Goal: Transaction & Acquisition: Download file/media

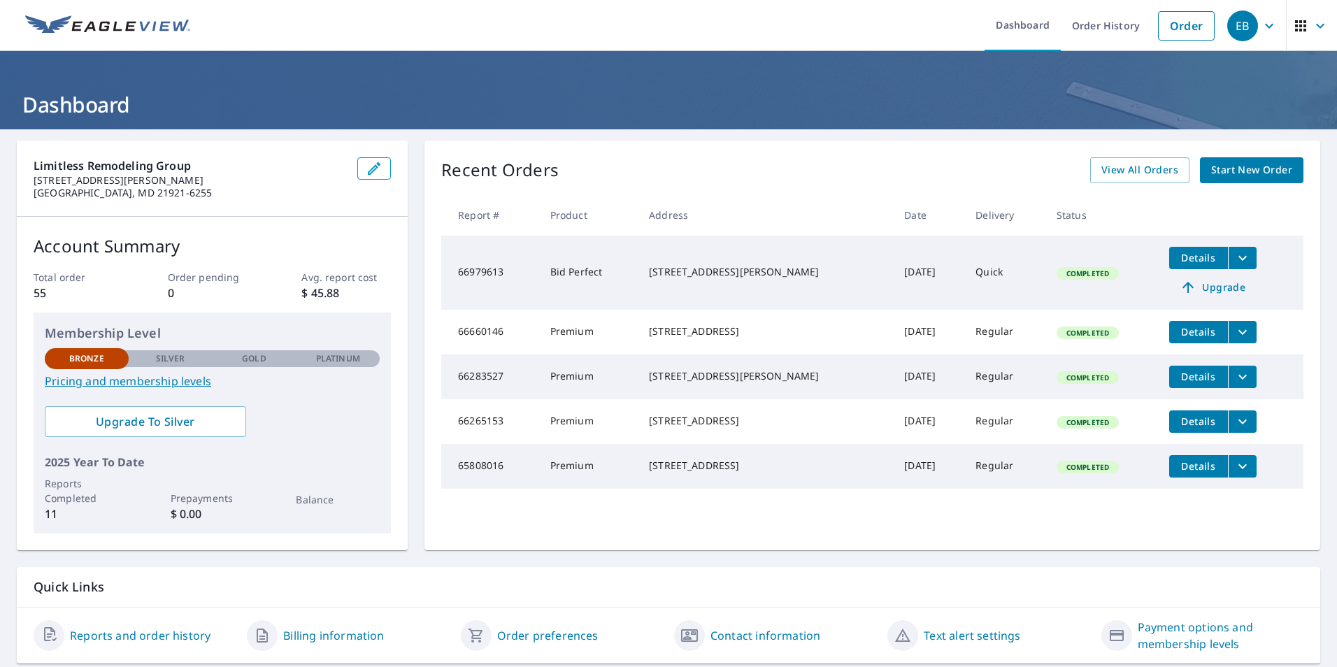
click at [1192, 259] on span "Details" at bounding box center [1199, 257] width 42 height 13
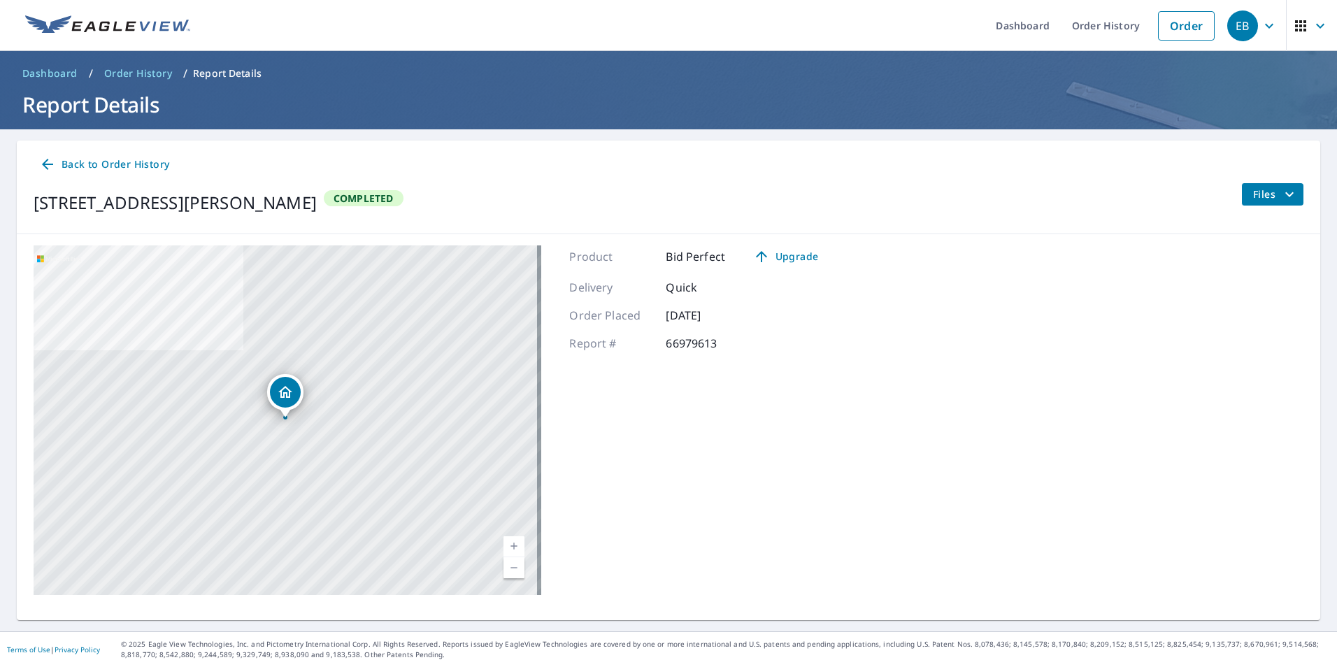
click at [1261, 201] on span "Files" at bounding box center [1275, 194] width 45 height 17
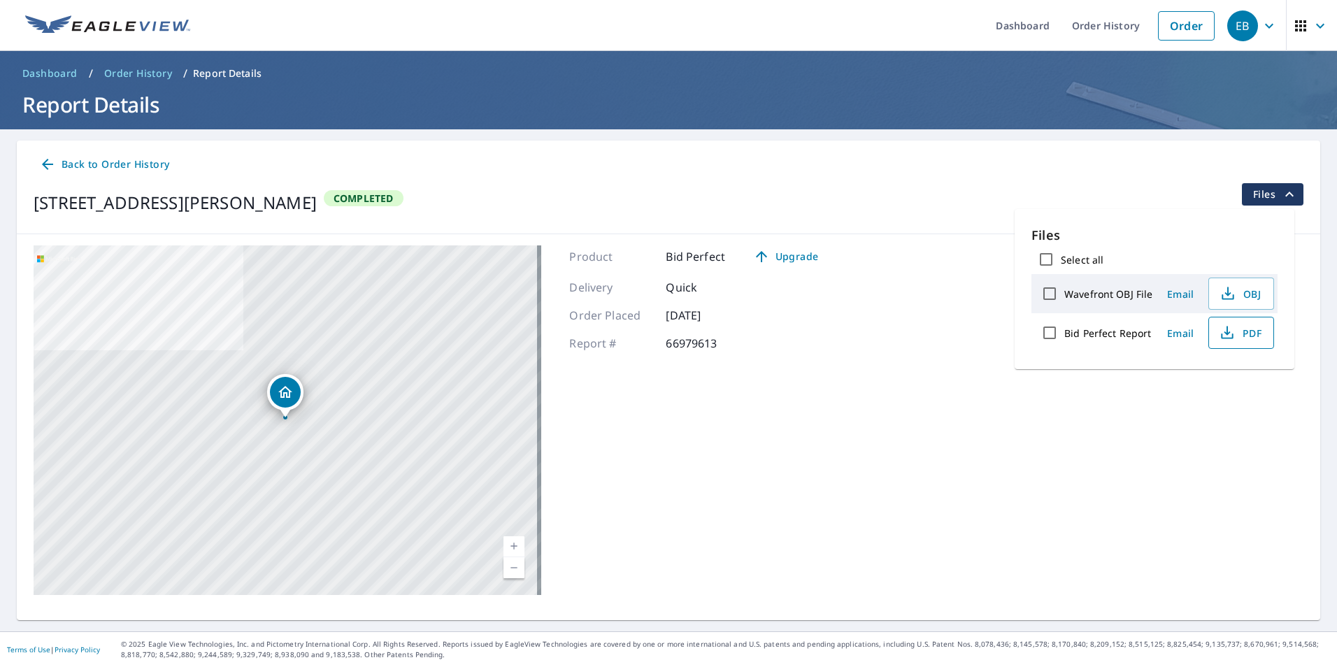
click at [1232, 331] on icon "button" at bounding box center [1227, 333] width 17 height 17
click at [418, 353] on div "[STREET_ADDRESS][PERSON_NAME]" at bounding box center [288, 421] width 508 height 350
click at [306, 399] on div "[STREET_ADDRESS][PERSON_NAME]" at bounding box center [288, 421] width 508 height 350
click at [143, 73] on span "Order History" at bounding box center [138, 73] width 68 height 14
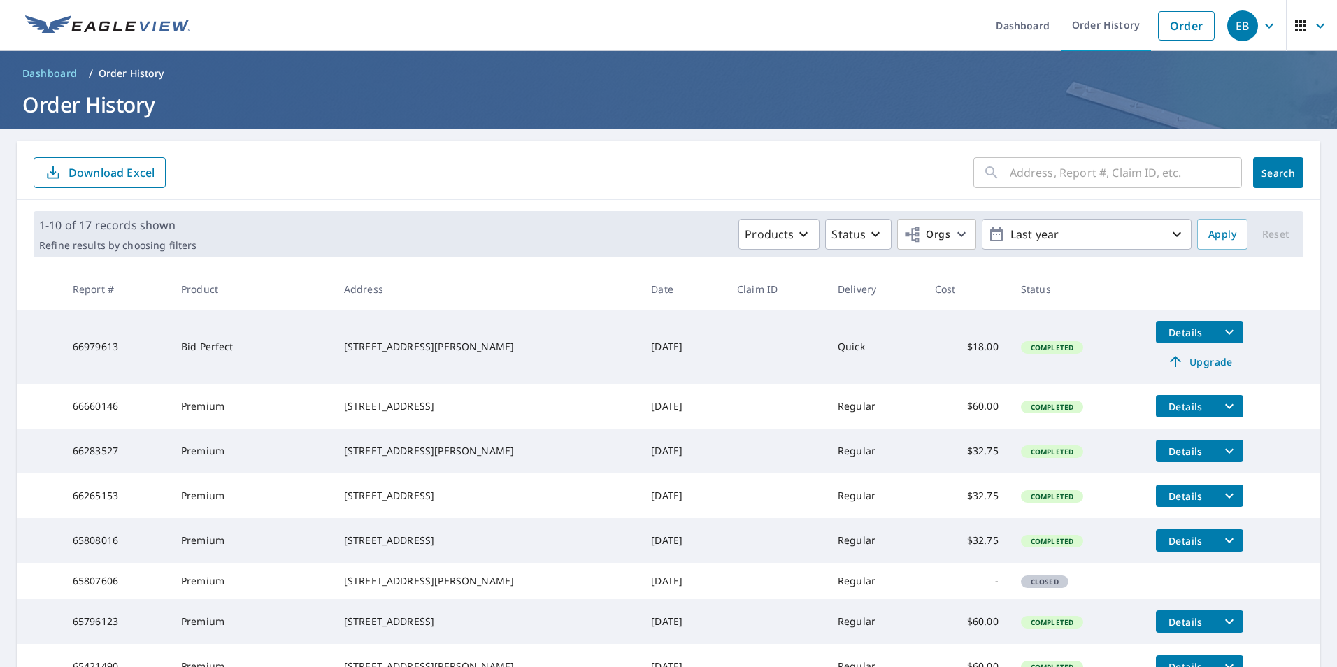
click at [1231, 406] on button "filesDropdownBtn-66660146" at bounding box center [1229, 406] width 29 height 22
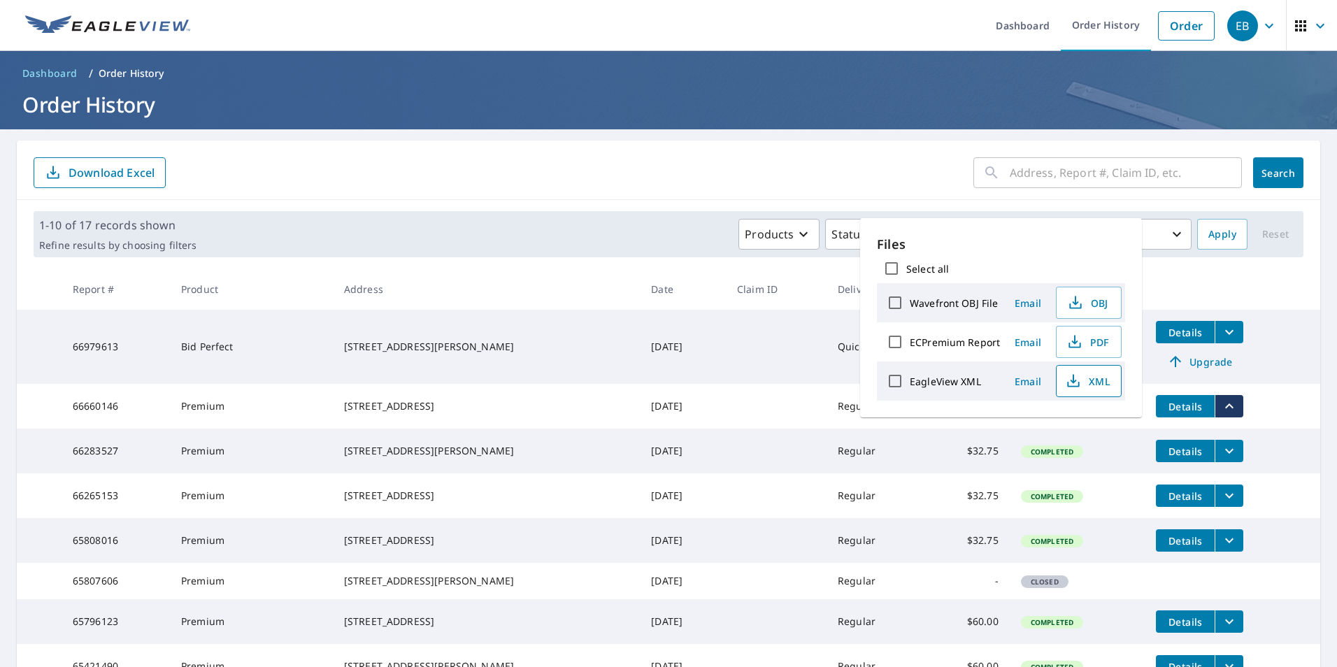
click at [1088, 380] on span "XML" at bounding box center [1087, 381] width 45 height 17
click at [1101, 338] on span "PDF" at bounding box center [1087, 342] width 45 height 17
